Goal: Communication & Community: Answer question/provide support

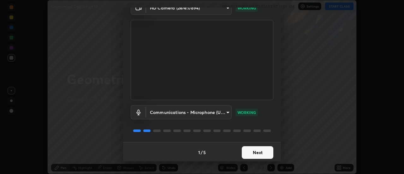
scroll to position [33, 0]
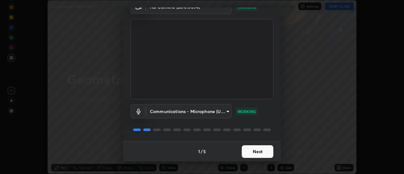
click at [248, 150] on button "Next" at bounding box center [258, 151] width 32 height 13
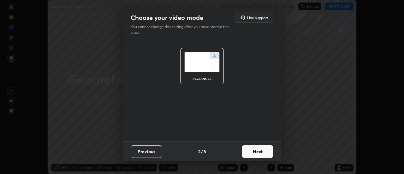
scroll to position [0, 0]
click at [249, 149] on button "Next" at bounding box center [258, 151] width 32 height 13
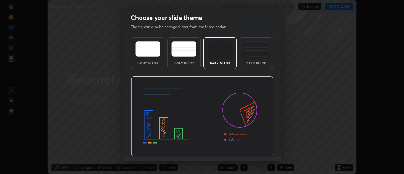
scroll to position [15, 0]
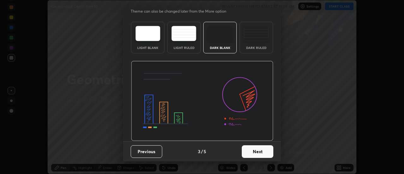
click at [247, 153] on button "Next" at bounding box center [258, 151] width 32 height 13
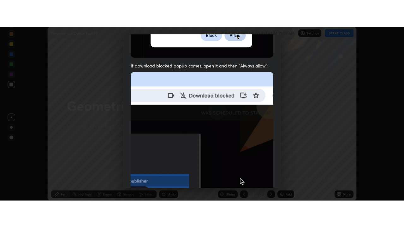
scroll to position [162, 0]
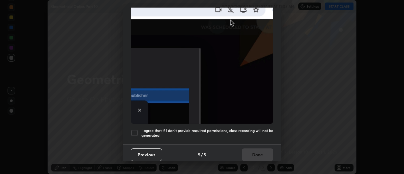
click at [238, 129] on h5 "I agree that if I don't provide required permissions, class recording will not …" at bounding box center [207, 133] width 132 height 10
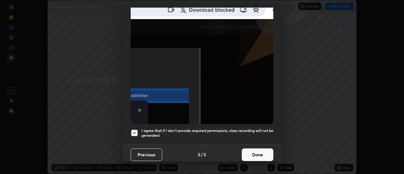
click at [251, 152] on button "Done" at bounding box center [258, 154] width 32 height 13
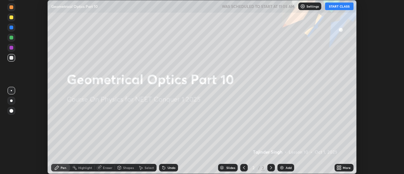
click at [339, 5] on button "START CLASS" at bounding box center [339, 7] width 28 height 8
click at [343, 167] on div "More" at bounding box center [347, 167] width 8 height 3
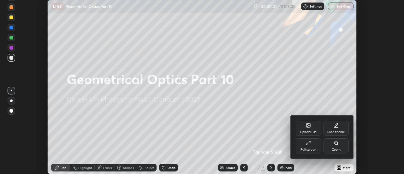
click at [311, 146] on div "Full screen" at bounding box center [308, 145] width 25 height 15
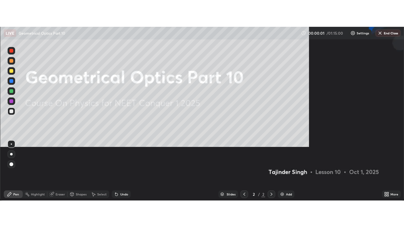
scroll to position [227, 404]
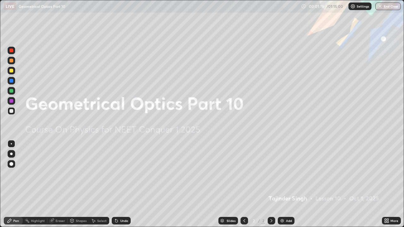
click at [284, 174] on img at bounding box center [282, 220] width 5 height 5
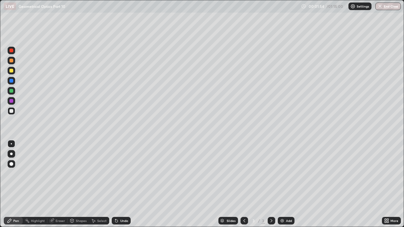
click at [12, 70] on div at bounding box center [11, 71] width 4 height 4
click at [123, 174] on div "Undo" at bounding box center [121, 221] width 19 height 8
click at [121, 174] on div "Undo" at bounding box center [121, 221] width 19 height 8
click at [122, 174] on div "Undo" at bounding box center [124, 220] width 8 height 3
click at [62, 174] on div "Eraser" at bounding box center [60, 220] width 9 height 3
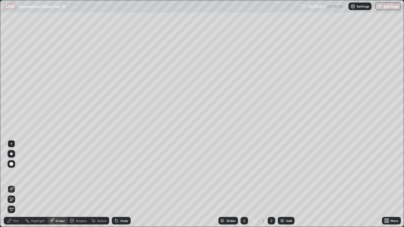
click at [11, 164] on div at bounding box center [11, 164] width 4 height 4
click at [16, 174] on div "Pen" at bounding box center [16, 220] width 6 height 3
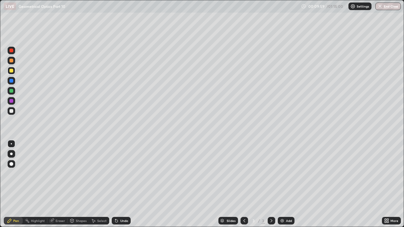
click at [12, 90] on div at bounding box center [11, 91] width 4 height 4
click at [12, 70] on div at bounding box center [11, 71] width 4 height 4
click at [76, 174] on div "Shapes" at bounding box center [81, 220] width 11 height 3
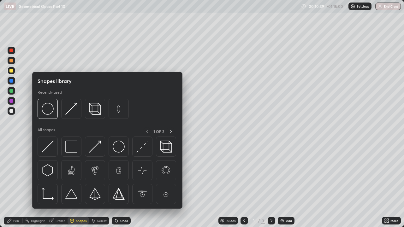
click at [58, 174] on div "Eraser" at bounding box center [57, 221] width 20 height 8
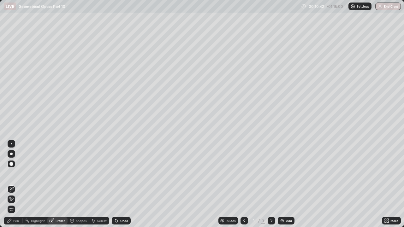
click at [35, 174] on div "Highlight" at bounding box center [38, 220] width 14 height 3
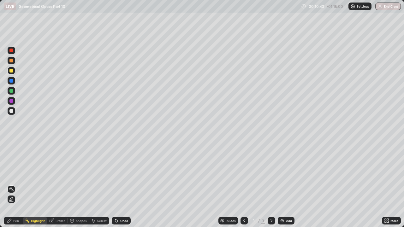
click at [15, 174] on div "Pen" at bounding box center [16, 220] width 6 height 3
click at [57, 174] on div "Eraser" at bounding box center [60, 220] width 9 height 3
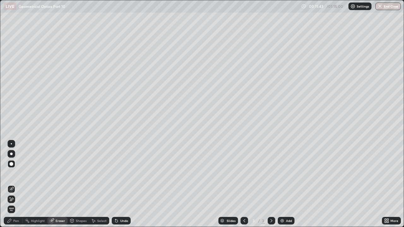
click at [17, 174] on div "Pen" at bounding box center [16, 220] width 6 height 3
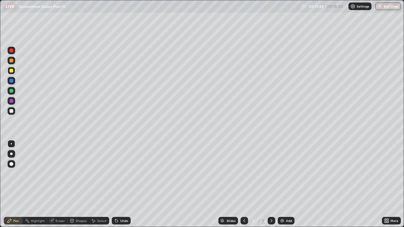
click at [13, 73] on div at bounding box center [12, 71] width 8 height 8
click at [59, 174] on div "Eraser" at bounding box center [60, 220] width 9 height 3
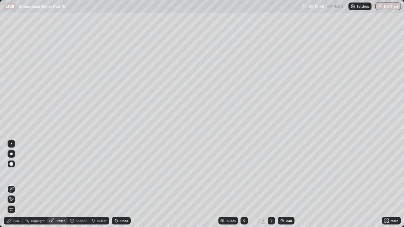
click at [14, 174] on div "Pen" at bounding box center [16, 220] width 6 height 3
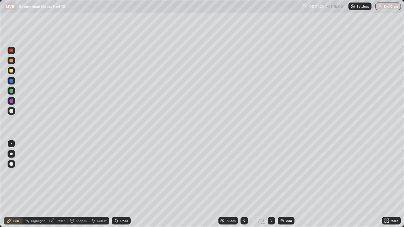
click at [284, 174] on img at bounding box center [282, 220] width 5 height 5
click at [11, 111] on div at bounding box center [11, 111] width 4 height 4
click at [120, 174] on div "Undo" at bounding box center [121, 221] width 19 height 8
click at [12, 72] on div at bounding box center [11, 71] width 4 height 4
click at [11, 110] on div at bounding box center [11, 111] width 4 height 4
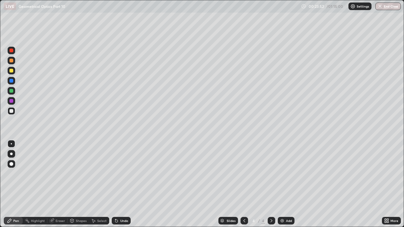
click at [11, 91] on div at bounding box center [11, 91] width 4 height 4
click at [122, 174] on div "Undo" at bounding box center [124, 220] width 8 height 3
click at [13, 72] on div at bounding box center [11, 71] width 4 height 4
click at [12, 91] on div at bounding box center [11, 91] width 4 height 4
click at [12, 113] on div at bounding box center [11, 111] width 4 height 4
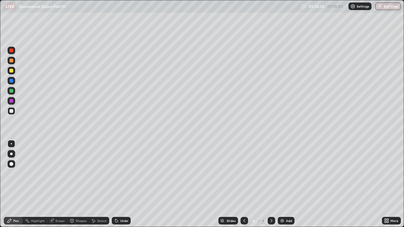
click at [120, 174] on div "Undo" at bounding box center [124, 220] width 8 height 3
click at [121, 174] on div "Undo" at bounding box center [124, 220] width 8 height 3
click at [120, 174] on div "Undo" at bounding box center [124, 220] width 8 height 3
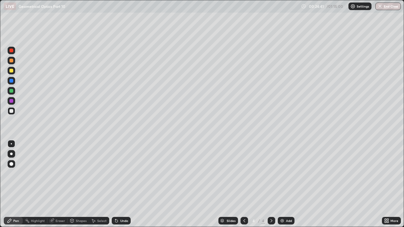
click at [12, 71] on div at bounding box center [11, 71] width 4 height 4
click at [115, 174] on icon at bounding box center [115, 219] width 1 height 1
click at [10, 110] on div at bounding box center [11, 111] width 4 height 4
click at [11, 81] on div at bounding box center [11, 81] width 4 height 4
click at [11, 100] on div at bounding box center [11, 101] width 4 height 4
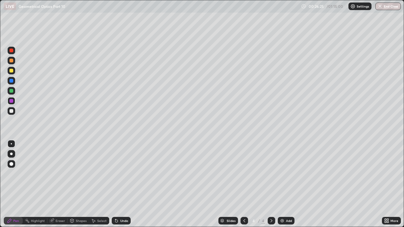
click at [13, 111] on div at bounding box center [11, 111] width 4 height 4
click at [11, 92] on div at bounding box center [11, 91] width 4 height 4
click at [60, 174] on div "Eraser" at bounding box center [60, 220] width 9 height 3
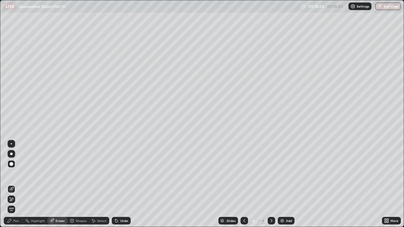
click at [14, 174] on div "Pen" at bounding box center [16, 220] width 6 height 3
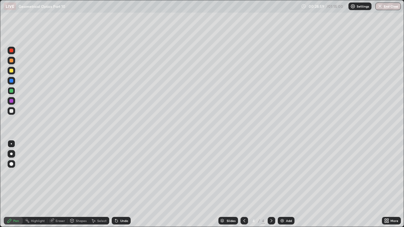
click at [12, 62] on div at bounding box center [11, 61] width 4 height 4
click at [119, 174] on div "Undo" at bounding box center [121, 221] width 19 height 8
click at [114, 174] on div "Undo" at bounding box center [121, 221] width 19 height 8
click at [14, 113] on div at bounding box center [12, 111] width 8 height 8
click at [284, 174] on div "Add" at bounding box center [286, 221] width 17 height 8
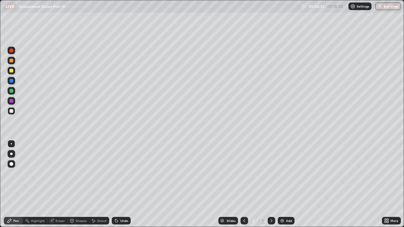
click at [11, 70] on div at bounding box center [11, 71] width 4 height 4
click at [62, 174] on div "Eraser" at bounding box center [60, 220] width 9 height 3
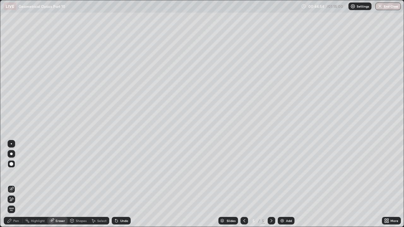
click at [16, 174] on div "Pen" at bounding box center [16, 220] width 6 height 3
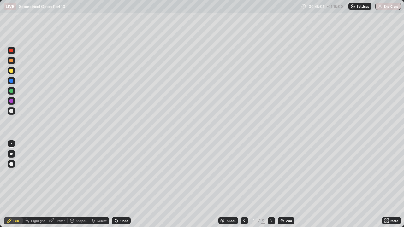
click at [60, 174] on div "Eraser" at bounding box center [60, 220] width 9 height 3
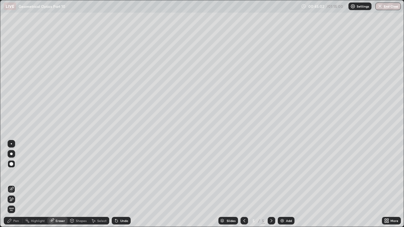
click at [60, 174] on div "Eraser" at bounding box center [60, 220] width 9 height 3
click at [122, 174] on div "Undo" at bounding box center [121, 221] width 19 height 8
click at [121, 174] on div "Undo" at bounding box center [121, 221] width 19 height 8
click at [15, 174] on div "Pen" at bounding box center [16, 220] width 6 height 3
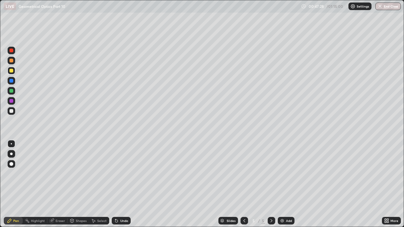
click at [12, 109] on div at bounding box center [11, 111] width 4 height 4
click at [283, 174] on img at bounding box center [282, 220] width 5 height 5
click at [121, 174] on div "Undo" at bounding box center [124, 220] width 8 height 3
click at [11, 69] on div at bounding box center [11, 71] width 4 height 4
click at [283, 174] on img at bounding box center [282, 220] width 5 height 5
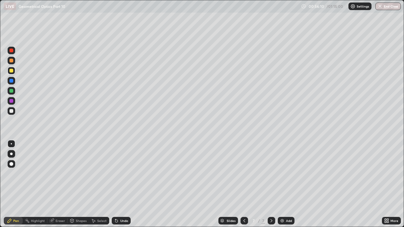
click at [10, 110] on div at bounding box center [11, 111] width 4 height 4
click at [10, 72] on div at bounding box center [11, 71] width 4 height 4
click at [286, 174] on div "Add" at bounding box center [289, 220] width 6 height 3
click at [60, 174] on div "Eraser" at bounding box center [57, 221] width 20 height 8
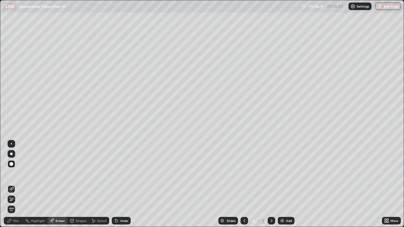
click at [9, 174] on div "Pen" at bounding box center [13, 221] width 19 height 8
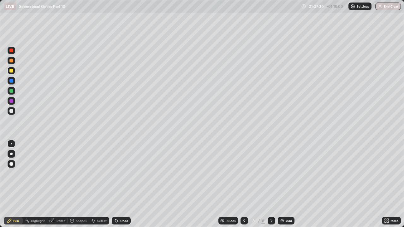
click at [382, 9] on button "End Class" at bounding box center [388, 7] width 26 height 8
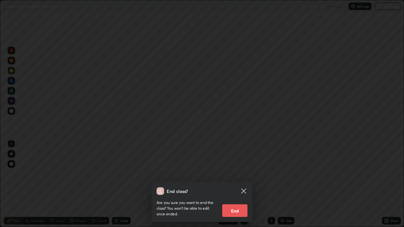
click at [235, 174] on button "End" at bounding box center [234, 210] width 25 height 13
